Goal: Transaction & Acquisition: Purchase product/service

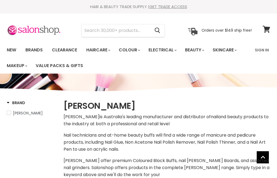
select select "manual"
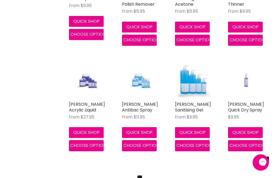
scroll to position [262, 0]
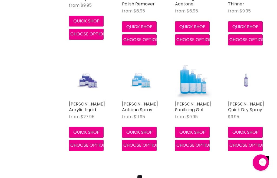
click at [89, 101] on link "[PERSON_NAME] Acrylic Liquid" at bounding box center [87, 107] width 36 height 12
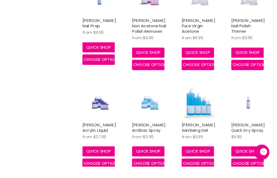
scroll to position [241, 0]
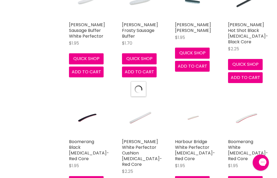
select select "manual"
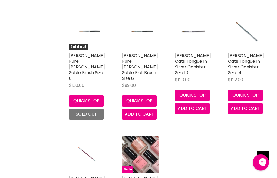
scroll to position [2019, 0]
click at [90, 136] on img "Main content" at bounding box center [87, 154] width 25 height 37
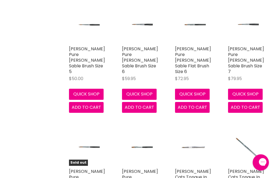
scroll to position [1903, 0]
click at [146, 129] on img "Main content" at bounding box center [140, 147] width 25 height 37
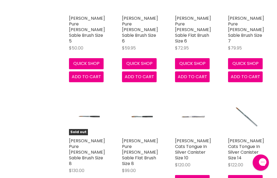
click at [94, 99] on img "Main content" at bounding box center [87, 117] width 25 height 37
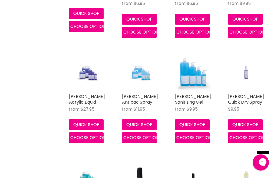
scroll to position [270, 0]
click at [94, 139] on span "Choose options" at bounding box center [89, 137] width 38 height 6
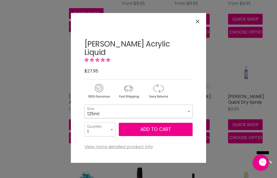
click at [188, 105] on select "125ml 250ml 500ml" at bounding box center [138, 112] width 108 height 14
click at [187, 105] on select "125ml 250ml 500ml" at bounding box center [138, 112] width 108 height 14
select select "250ml"
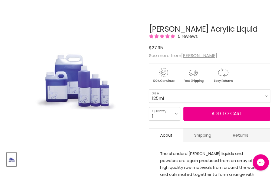
scroll to position [70, 0]
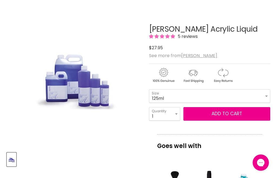
click at [103, 97] on img "Hawley Acrylic Liquid image. Click or Scroll to Zoom." at bounding box center [74, 79] width 90 height 136
click at [269, 93] on select "125ml 250ml 500ml" at bounding box center [209, 96] width 121 height 14
select select "250ml"
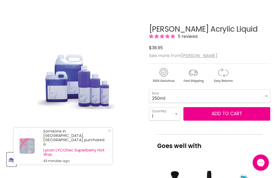
click at [112, 157] on div "Someone in Clyde, Australia purchased a Lycon LYCOtec Superberry Hot Wax 43 min…" at bounding box center [63, 146] width 99 height 37
click at [110, 132] on icon "Close Icon" at bounding box center [109, 130] width 3 height 3
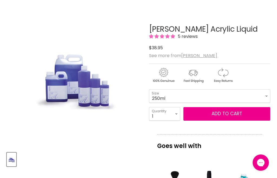
click at [14, 160] on img "Product thumbnails" at bounding box center [11, 159] width 8 height 13
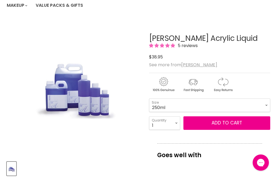
scroll to position [60, 0]
click at [101, 104] on img "Hawley Acrylic Liquid image. Click or Scroll to Zoom." at bounding box center [74, 89] width 90 height 136
click at [100, 103] on img "Hawley Acrylic Liquid image. Click or Scroll to Zoom." at bounding box center [74, 89] width 90 height 136
click at [97, 111] on img "Hawley Acrylic Liquid image. Click or Scroll to Zoom." at bounding box center [74, 89] width 90 height 136
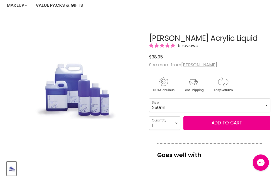
click at [99, 103] on img "Hawley Acrylic Liquid image. Click or Scroll to Zoom." at bounding box center [74, 89] width 90 height 136
click at [96, 99] on img "Hawley Acrylic Liquid image. Click or Scroll to Zoom." at bounding box center [74, 89] width 90 height 136
click at [11, 163] on img "Product thumbnails" at bounding box center [11, 168] width 8 height 13
